Goal: Check status

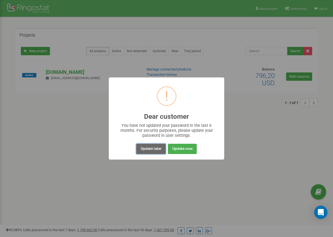
click at [151, 151] on button "Update later" at bounding box center [150, 149] width 29 height 10
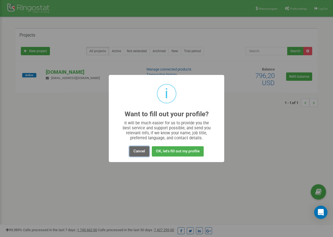
click at [136, 152] on button "Cancel" at bounding box center [139, 151] width 20 height 10
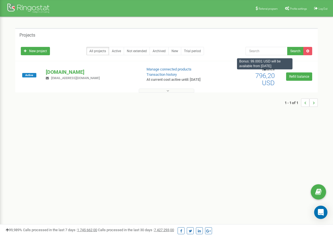
click at [267, 79] on span "796,20 USD" at bounding box center [264, 79] width 19 height 15
click at [177, 91] on button at bounding box center [166, 90] width 55 height 4
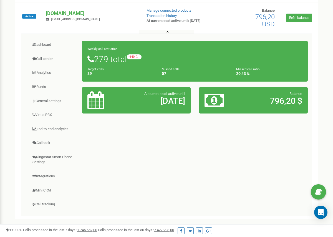
scroll to position [58, 0]
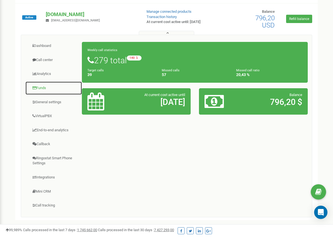
click at [47, 88] on link "Funds" at bounding box center [53, 88] width 57 height 14
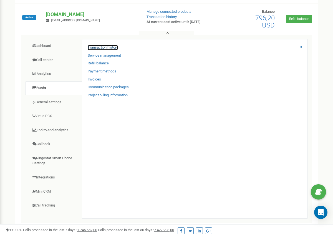
click at [114, 46] on link "Transaction history" at bounding box center [103, 47] width 30 height 5
